Goal: Check status: Check status

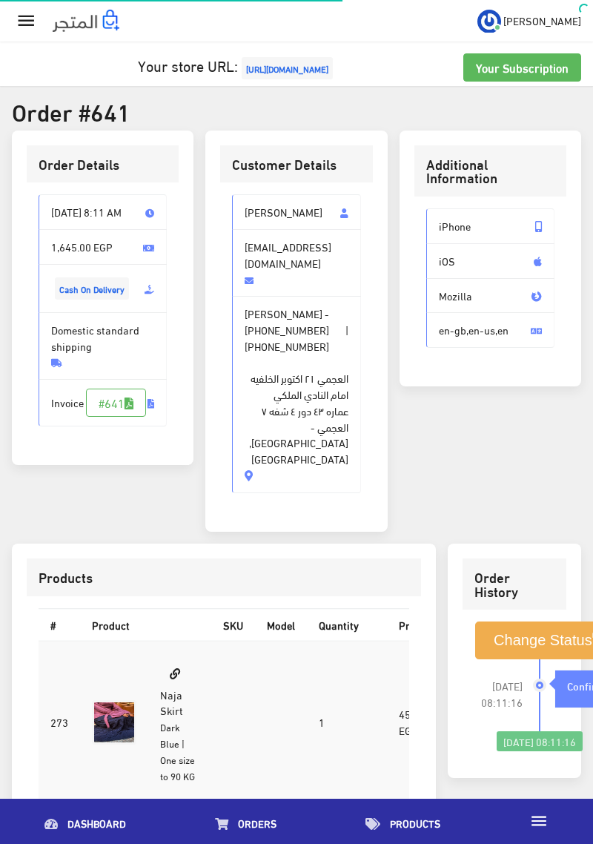
scroll to position [304, 0]
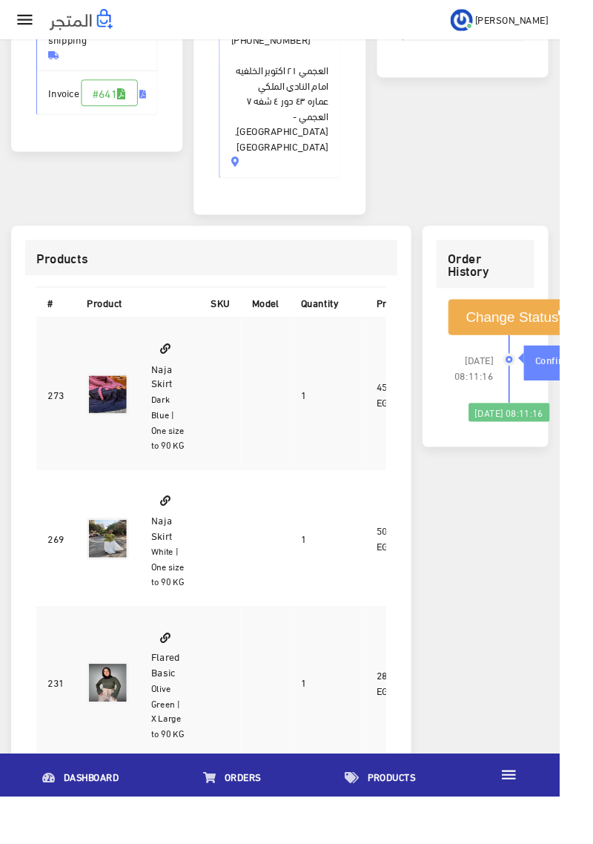
click at [29, 28] on icon "" at bounding box center [27, 21] width 22 height 22
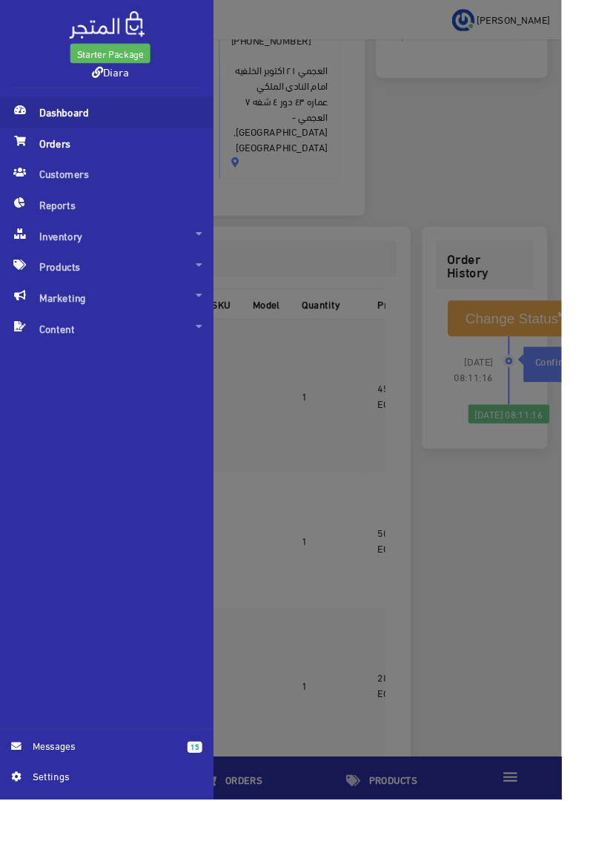
click at [84, 122] on span "Dashboard" at bounding box center [113, 118] width 202 height 33
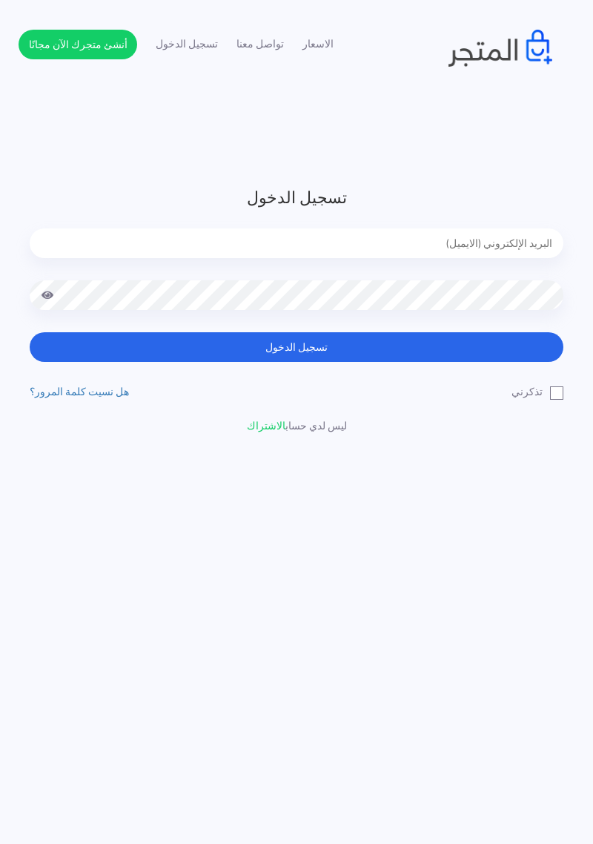
type input "[EMAIL_ADDRESS][DOMAIN_NAME]"
click at [30, 332] on button "تسجيل الدخول" at bounding box center [297, 347] width 534 height 30
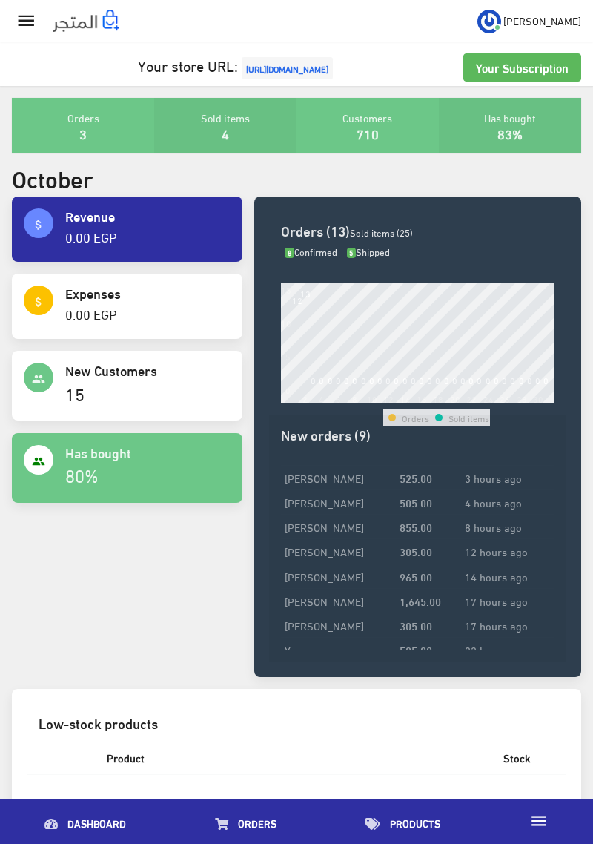
click at [21, 13] on icon "" at bounding box center [27, 21] width 22 height 22
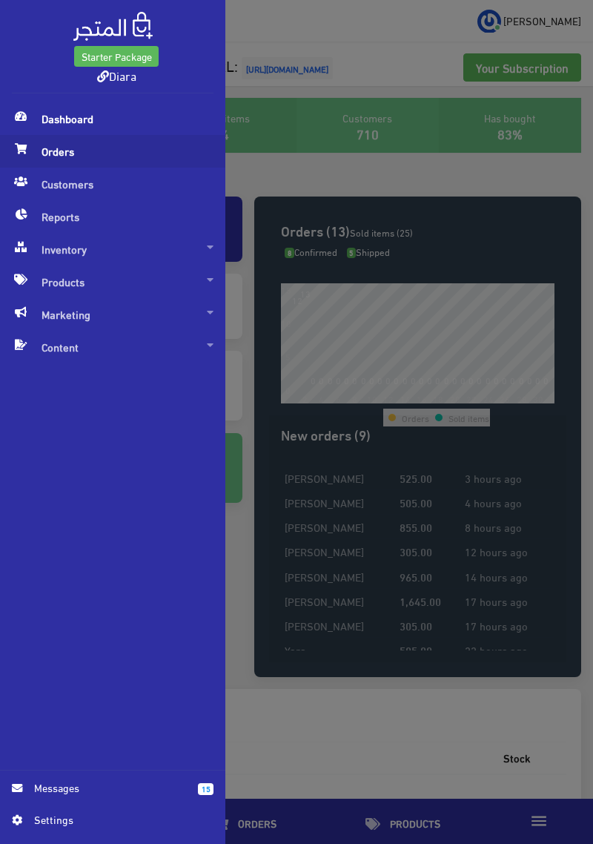
click at [104, 156] on span "Orders" at bounding box center [113, 151] width 202 height 33
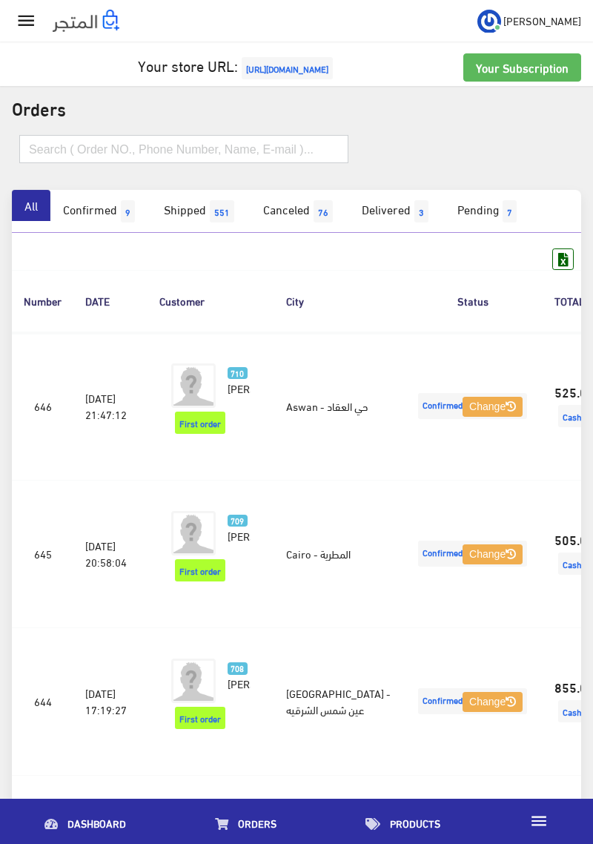
click at [143, 143] on input "text" at bounding box center [183, 149] width 329 height 28
click at [50, 145] on input "text" at bounding box center [183, 149] width 329 height 28
click at [30, 153] on input "text" at bounding box center [183, 149] width 329 height 28
click at [30, 148] on input "text" at bounding box center [183, 149] width 329 height 28
paste input "٠١٠٩١٤٧٨٦٠٩"
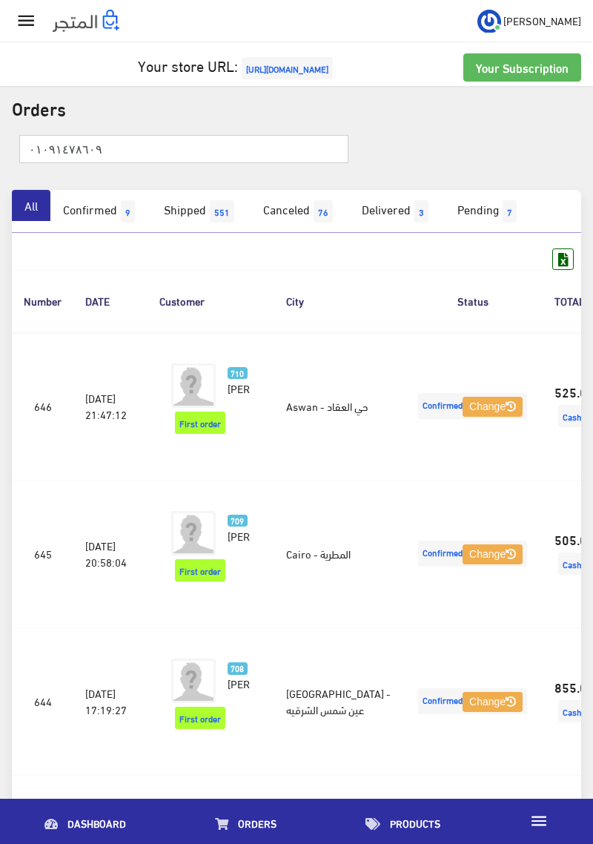
type input "٠١٠٩١٤٧٨٦٠٩"
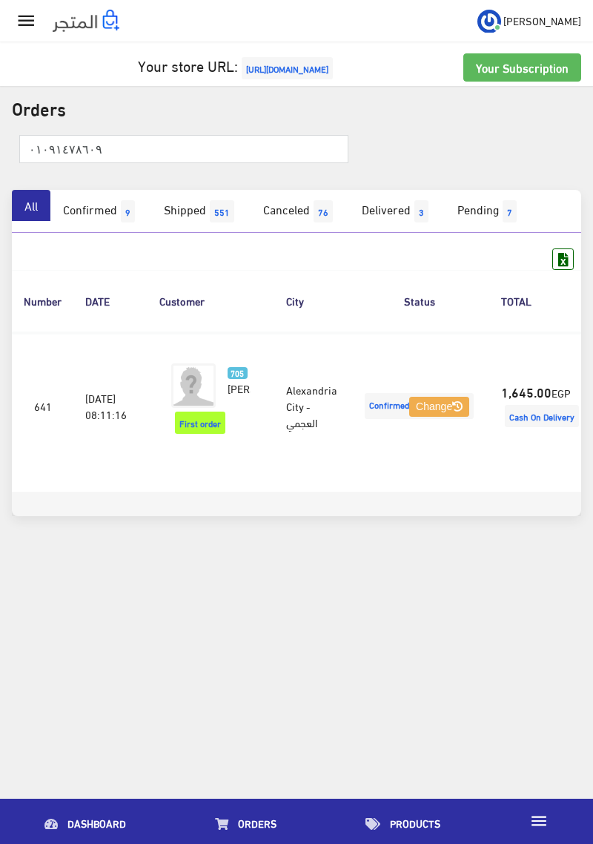
click at [537, 389] on td "1,645.00 EGP Cash On Delivery" at bounding box center [542, 406] width 105 height 148
